Goal: Information Seeking & Learning: Find specific fact

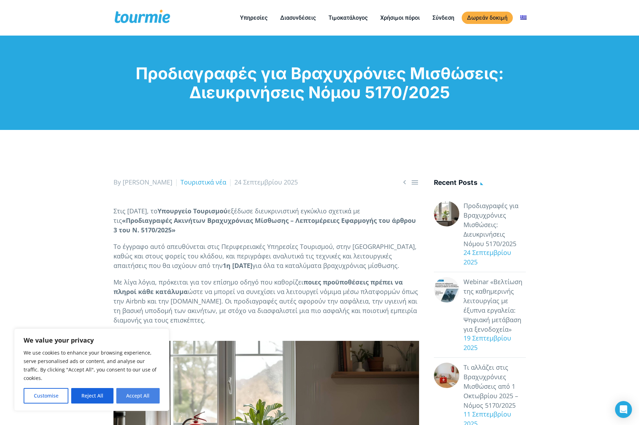
click at [138, 391] on button "Accept All" at bounding box center [137, 396] width 43 height 16
checkbox input "true"
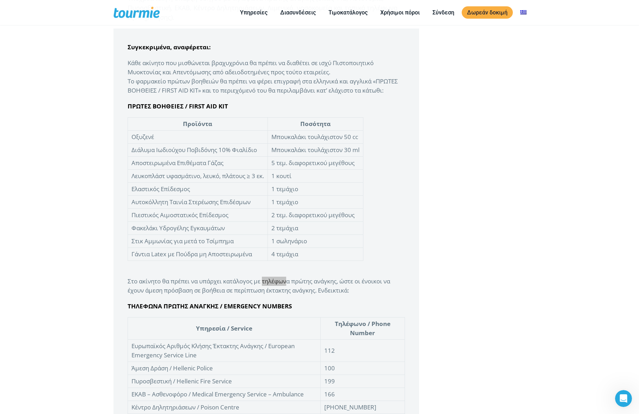
scroll to position [1564, 0]
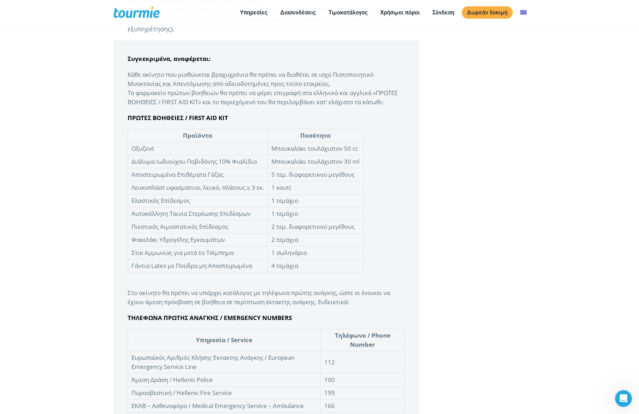
click at [182, 258] on td "Στικ Αμμωνίας για μετά το Τσίμπημα" at bounding box center [198, 253] width 140 height 13
drag, startPoint x: 128, startPoint y: 126, endPoint x: 387, endPoint y: 281, distance: 301.5
click at [387, 281] on blockquote "Συγκεκριμένα, αναφέρεται: Κάθε ακίνητο που μισθώνεται βραχυχρόνια θα πρέπε…" at bounding box center [266, 284] width 306 height 489
copy blockquote "ΠΡΩΤΕΣ ΒΟΗΘΕΙΕΣ / FIRST AID KIT"
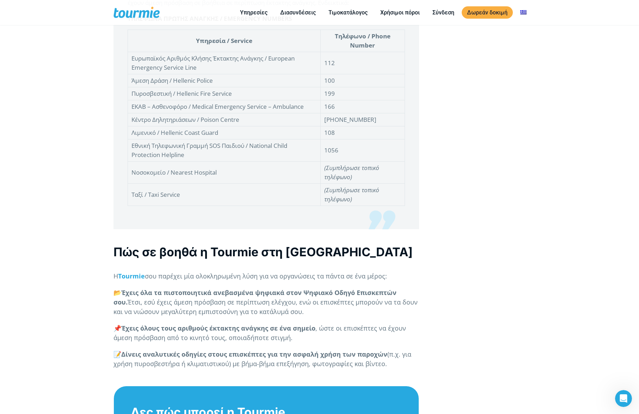
scroll to position [1801, 0]
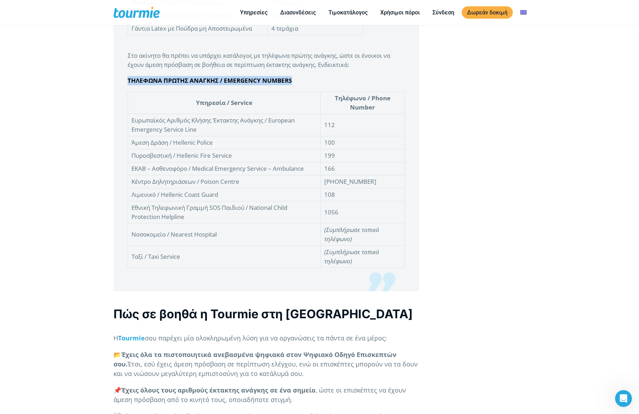
drag, startPoint x: 129, startPoint y: 88, endPoint x: 414, endPoint y: 264, distance: 335.0
click at [414, 264] on blockquote "Συγκεκριμένα, αναφέρεται: Κάθε ακίνητο που μισθώνεται βραχυχρόνια θα πρέπε…" at bounding box center [266, 47] width 306 height 489
copy blockquote "ΤΗΛΕΦΩΝΑ ΠΡΩΤΗΣ ΑΝΑΓΚΗΣ / EMERGENCY NUMBERS"
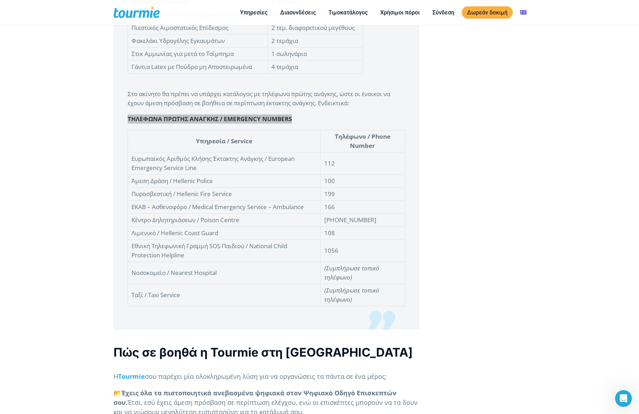
scroll to position [1784, 0]
